Goal: Check status: Check status

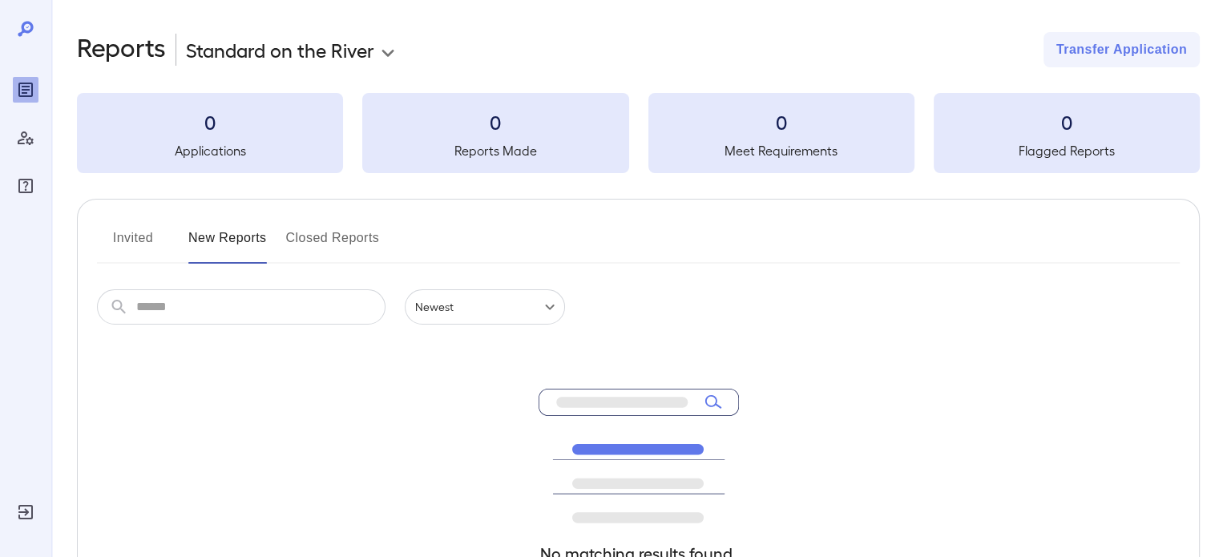
click at [171, 320] on input "text" at bounding box center [260, 306] width 249 height 35
click at [137, 237] on button "Invited" at bounding box center [133, 244] width 72 height 38
click at [205, 236] on button "New Reports" at bounding box center [227, 244] width 79 height 38
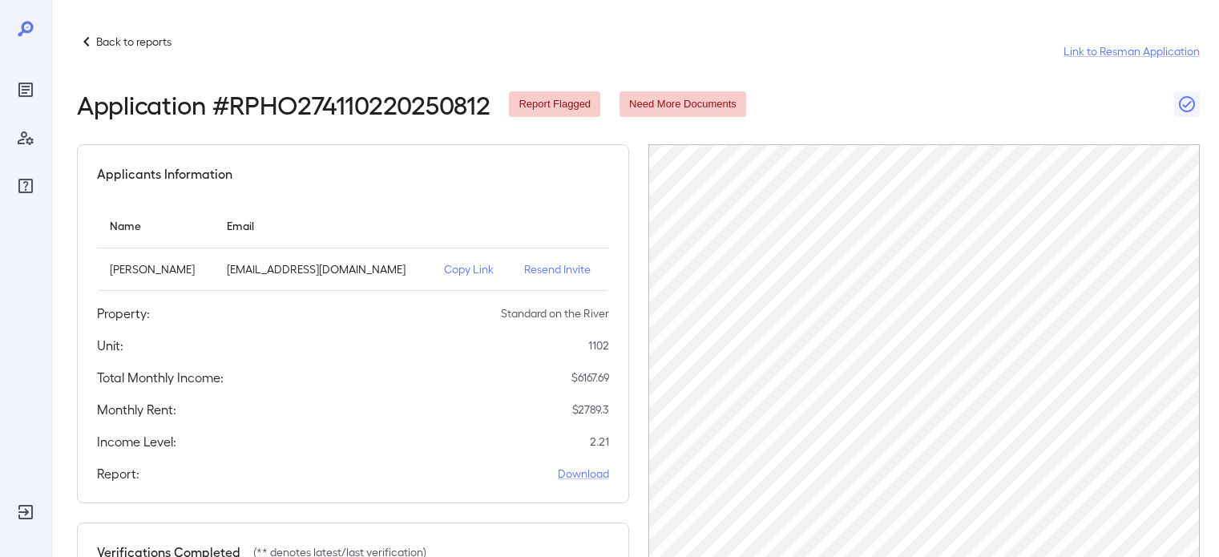
scroll to position [240, 0]
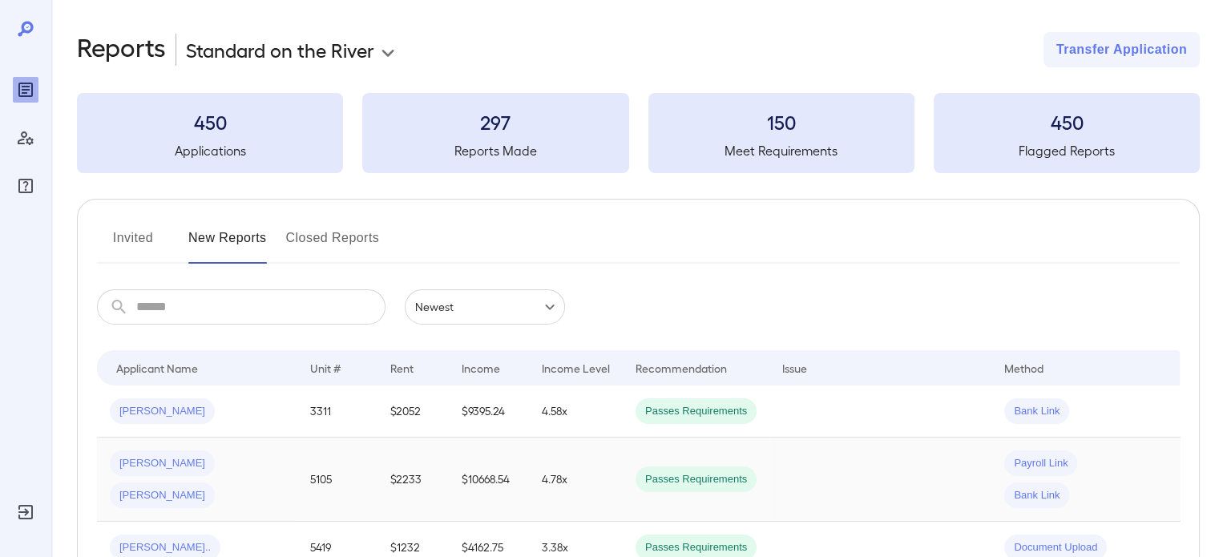
scroll to position [240, 0]
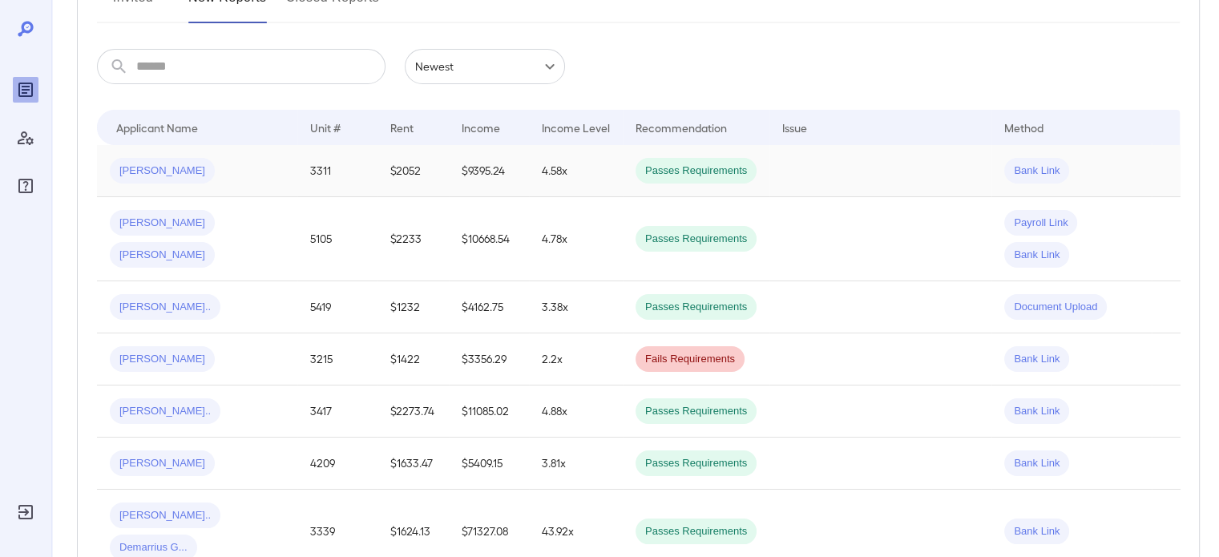
click at [208, 177] on div "Kristian L..." at bounding box center [197, 171] width 175 height 26
